Goal: Register for event/course

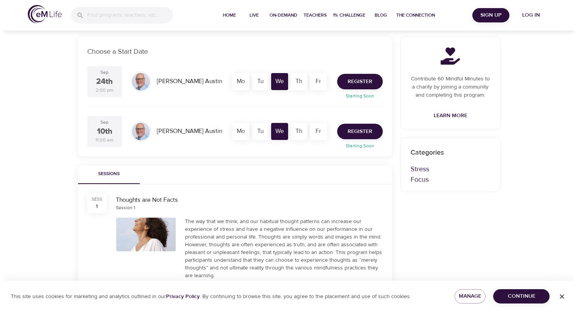
scroll to position [145, 0]
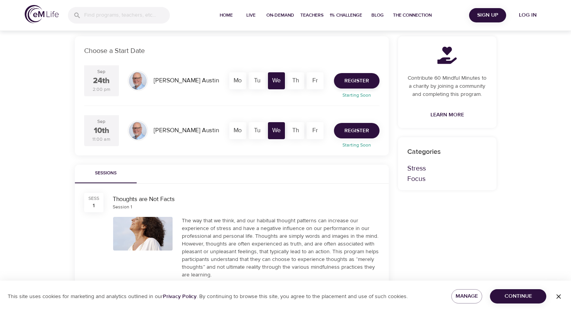
click at [354, 131] on span "Register" at bounding box center [357, 131] width 25 height 10
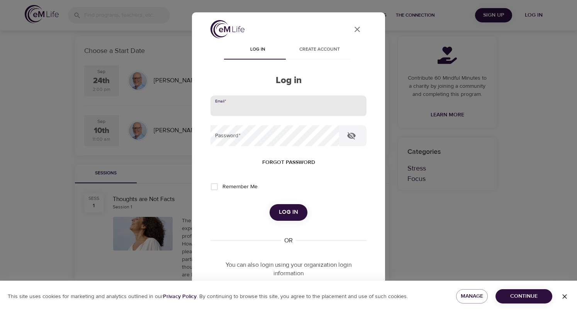
click at [308, 105] on input "email" at bounding box center [289, 105] width 156 height 21
type input "[EMAIL_ADDRESS][DOMAIN_NAME]"
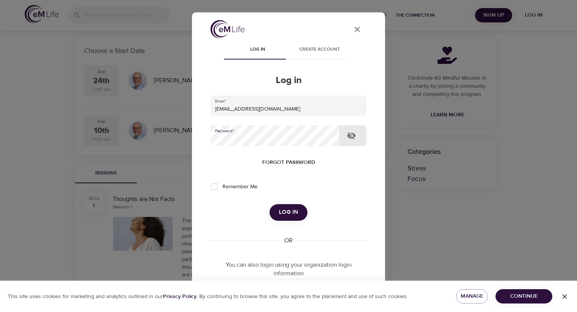
click at [289, 214] on span "Log in" at bounding box center [288, 212] width 19 height 10
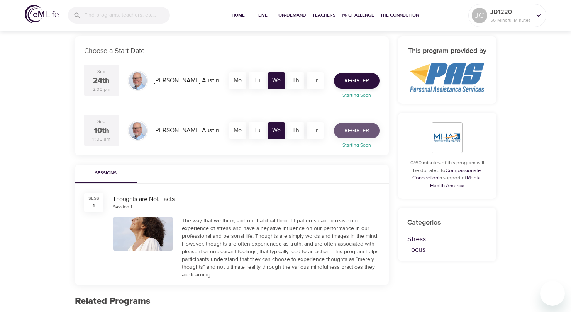
click at [361, 131] on span "Register" at bounding box center [357, 131] width 25 height 10
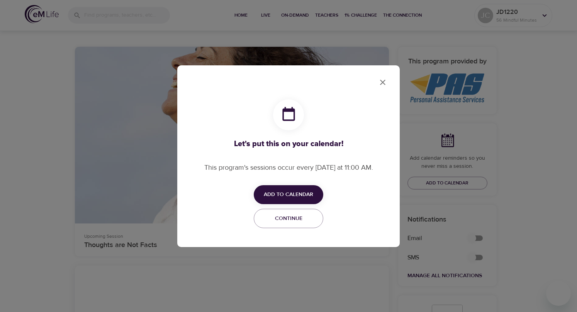
checkbox input "true"
click at [307, 197] on span "Add to Calendar" at bounding box center [288, 195] width 49 height 10
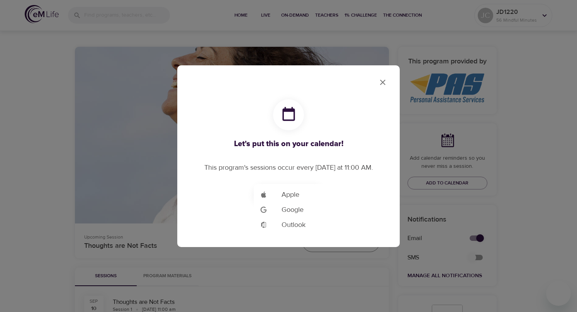
click at [300, 207] on span "Google" at bounding box center [293, 209] width 22 height 10
